Goal: Information Seeking & Learning: Check status

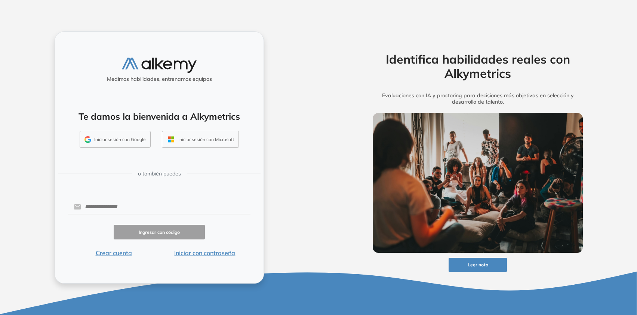
click at [108, 142] on button "Iniciar sesión con Google" at bounding box center [115, 139] width 71 height 17
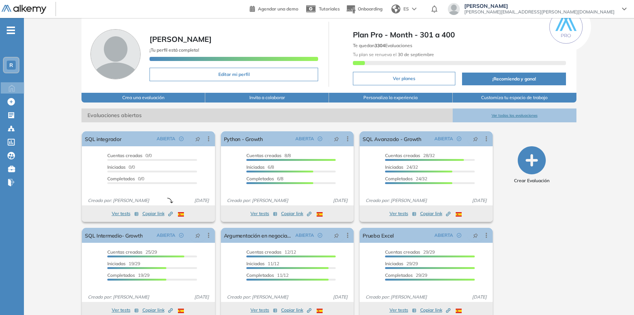
scroll to position [34, 0]
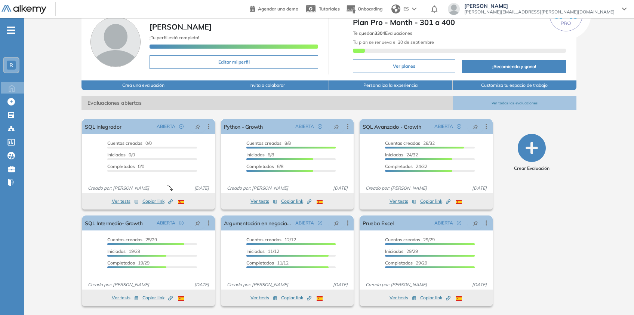
click at [513, 104] on button "Ver todas las evaluaciones" at bounding box center [515, 103] width 124 height 14
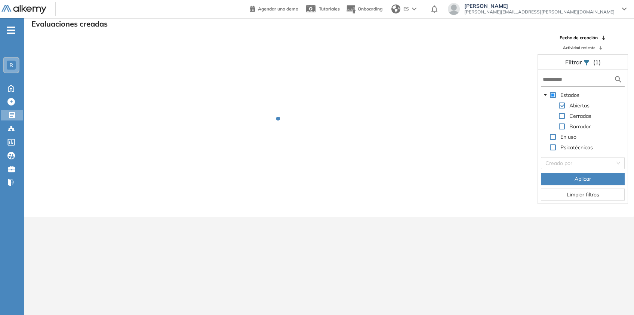
scroll to position [18, 0]
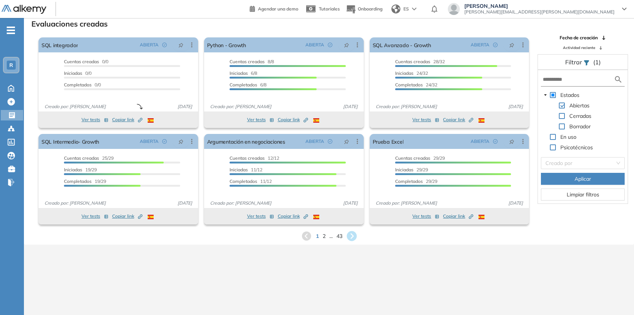
click at [353, 235] on icon at bounding box center [352, 236] width 12 height 12
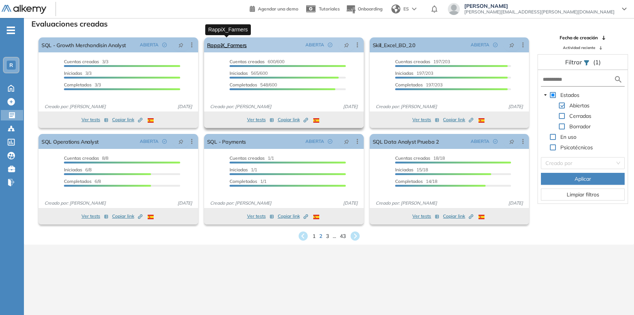
click at [242, 44] on link "RappiX_Farmers" at bounding box center [227, 44] width 40 height 15
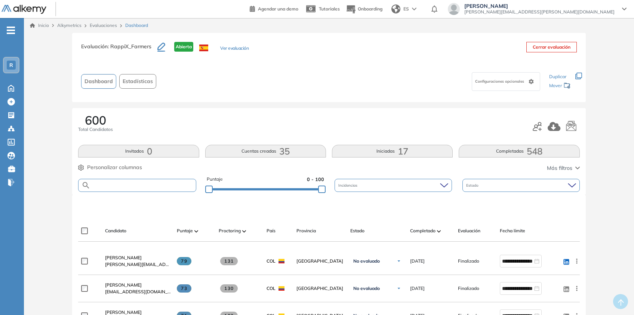
click at [181, 187] on input "text" at bounding box center [143, 186] width 105 height 6
type input "*****"
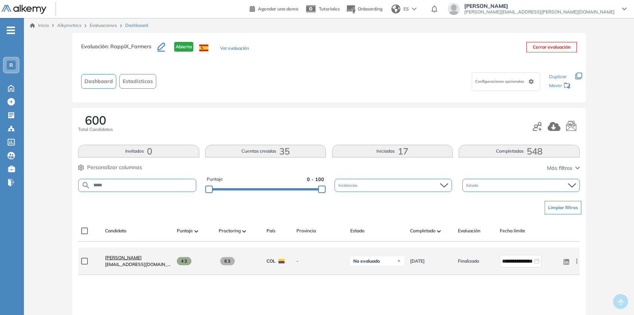
click at [115, 257] on span "[PERSON_NAME]" at bounding box center [123, 258] width 37 height 6
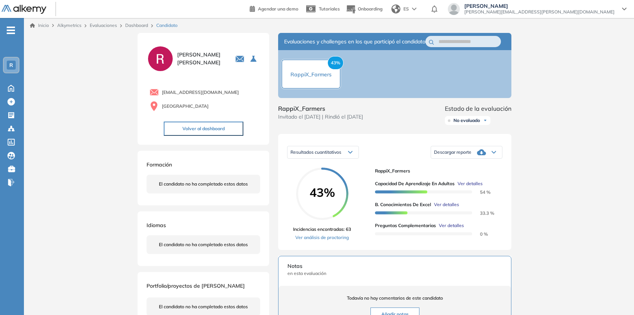
click at [443, 208] on span "Ver detalles" at bounding box center [446, 204] width 25 height 7
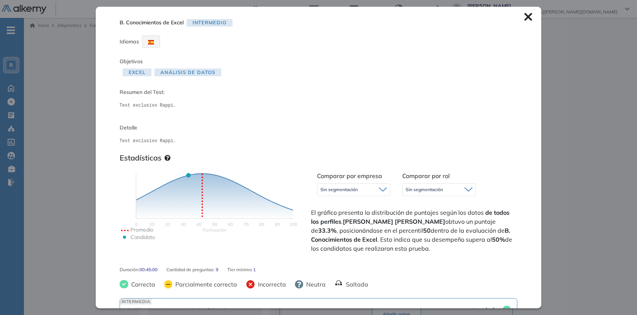
click at [525, 17] on icon at bounding box center [529, 17] width 8 height 8
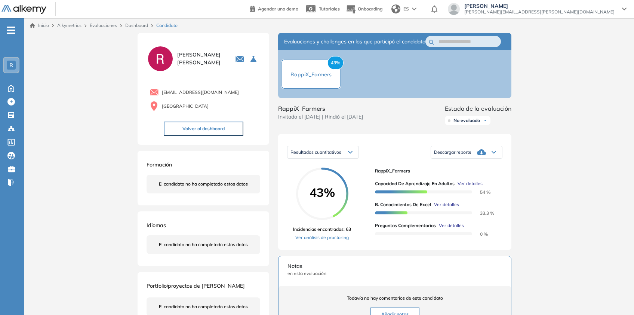
click at [465, 187] on span "Ver detalles" at bounding box center [470, 183] width 25 height 7
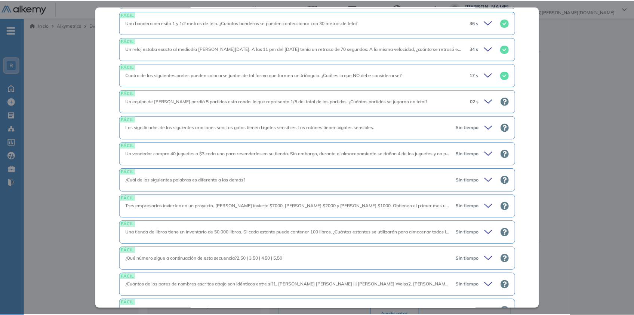
scroll to position [1359, 0]
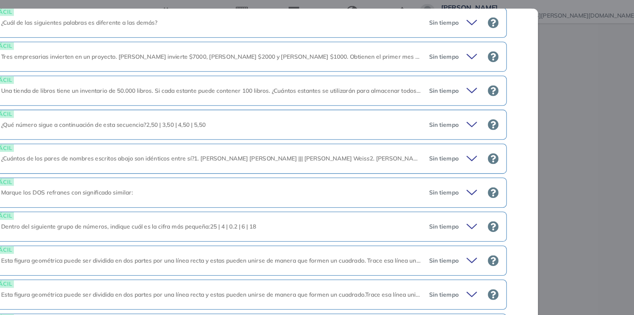
drag, startPoint x: 543, startPoint y: 17, endPoint x: 542, endPoint y: 13, distance: 4.1
click at [542, 13] on div "Perfil Todos los espacios Todos los espacios R Home Home Alkymetrics Alkymetric…" at bounding box center [317, 242] width 634 height 484
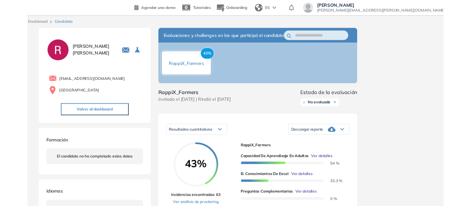
scroll to position [1083, 0]
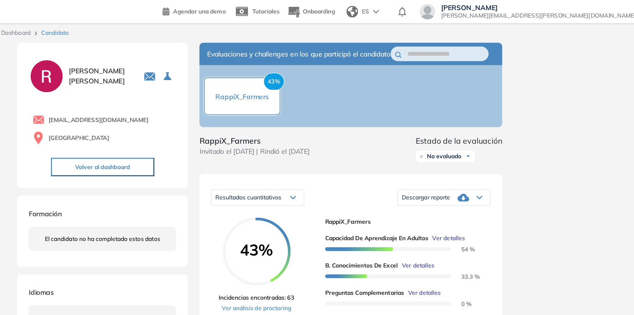
click at [554, 62] on div "Inicio Alkymetrics Evaluaciones Dashboard Candidato Duración : 00:00:00 Cantida…" at bounding box center [329, 251] width 611 height 466
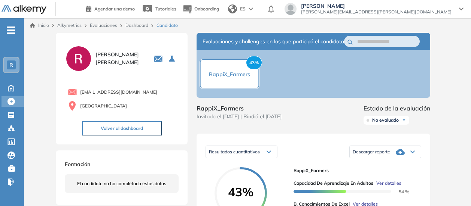
scroll to position [1071, 0]
